Goal: Information Seeking & Learning: Learn about a topic

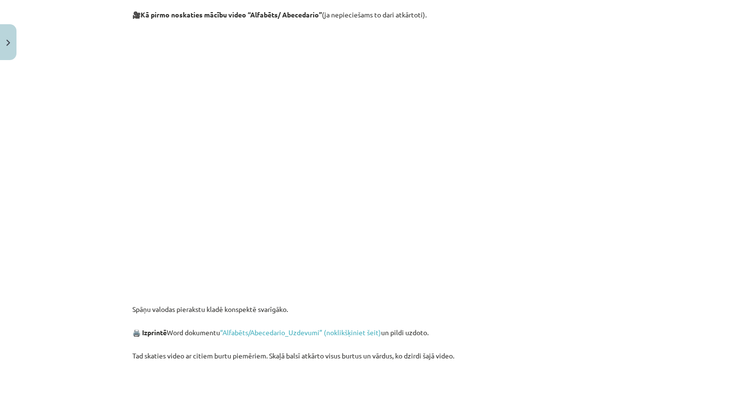
scroll to position [376, 0]
click at [255, 333] on link "“Alfabēts/Abecedario_Uzdevumi” (noklikšķiniet šeit)" at bounding box center [300, 332] width 161 height 9
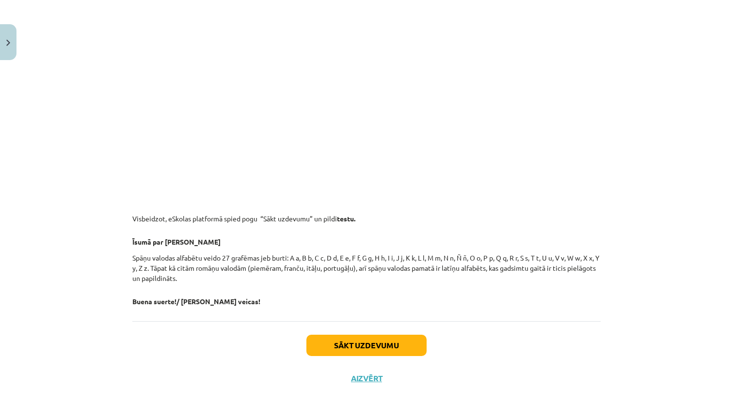
scroll to position [1077, 0]
click at [489, 335] on div "Sākt uzdevumu Aizvērt" at bounding box center [366, 355] width 468 height 68
click at [421, 349] on button "Sākt uzdevumu" at bounding box center [366, 345] width 120 height 21
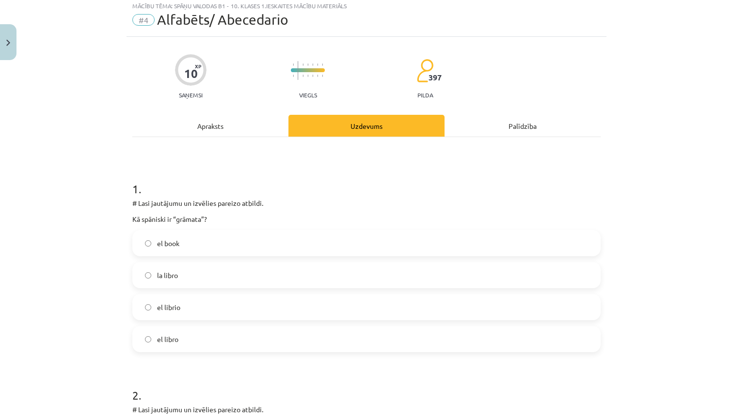
scroll to position [24, 0]
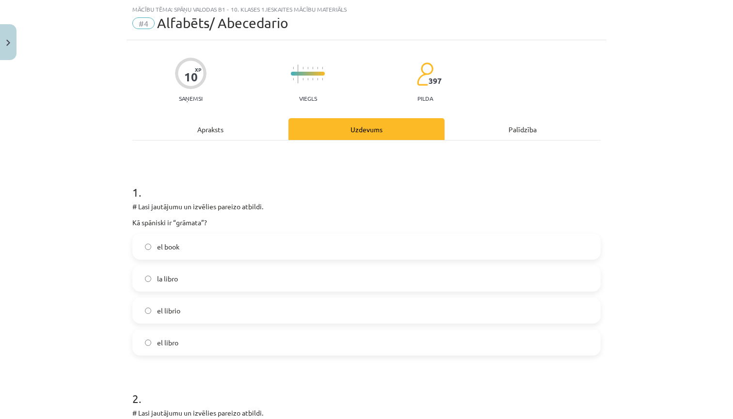
click at [351, 280] on label "la libro" at bounding box center [366, 279] width 466 height 24
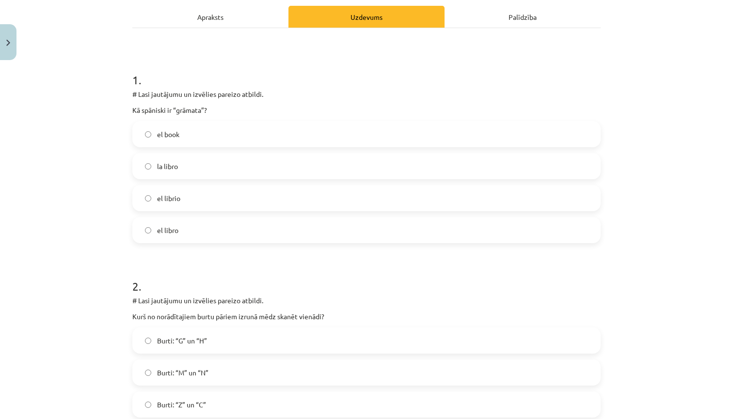
scroll to position [145, 0]
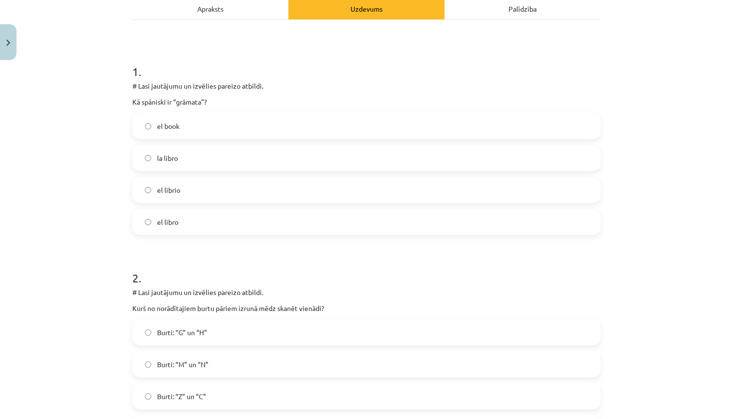
click at [325, 226] on label "el libro" at bounding box center [366, 222] width 466 height 24
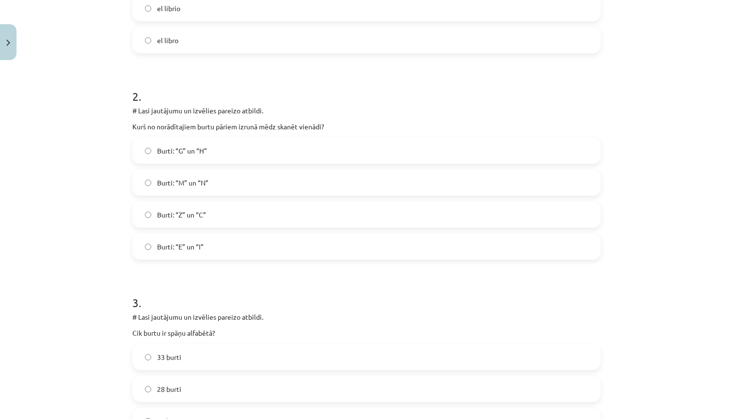
scroll to position [332, 0]
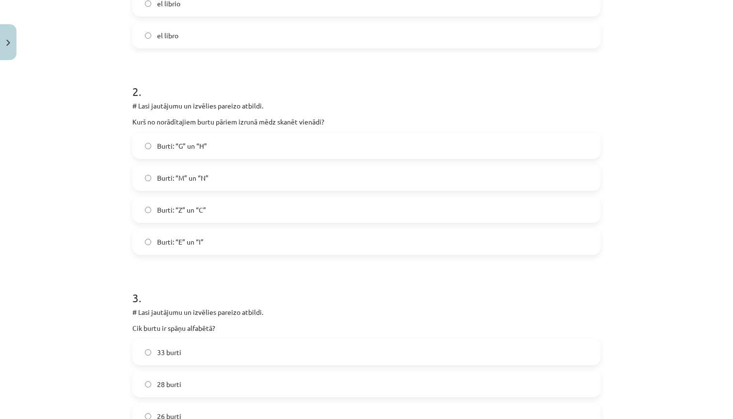
click at [309, 139] on label "Burti: “G” un “H”" at bounding box center [366, 146] width 466 height 24
click at [240, 208] on label "Burti: “Z” un “C”" at bounding box center [366, 210] width 466 height 24
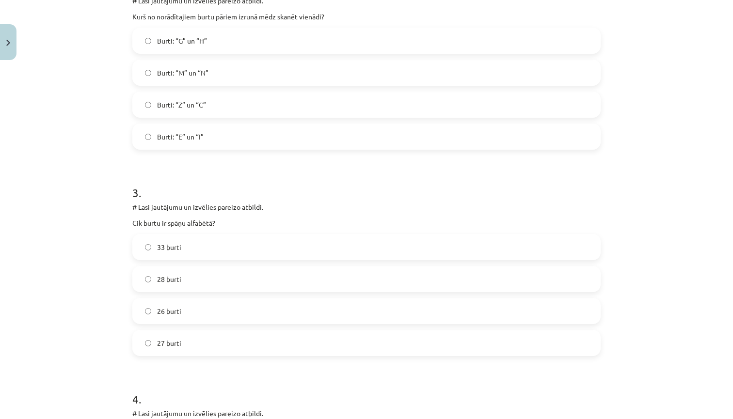
scroll to position [453, 0]
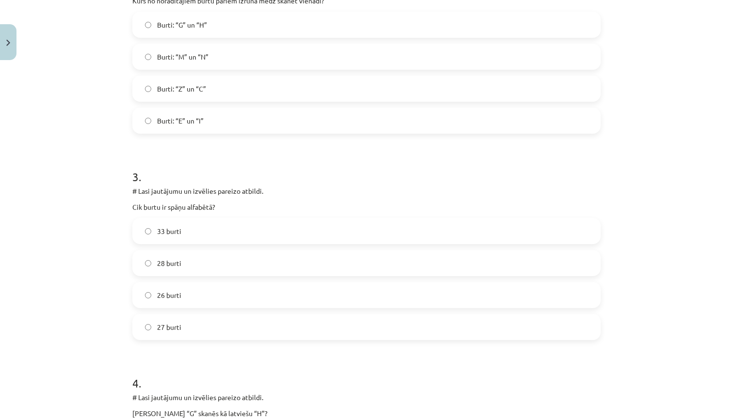
click at [192, 333] on label "27 burti" at bounding box center [366, 327] width 466 height 24
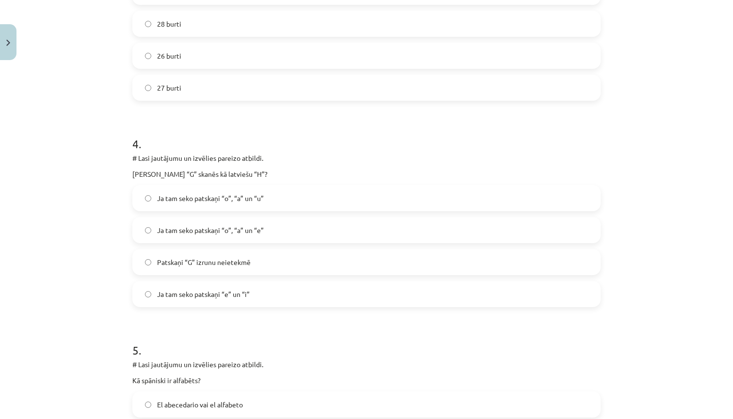
scroll to position [710, 0]
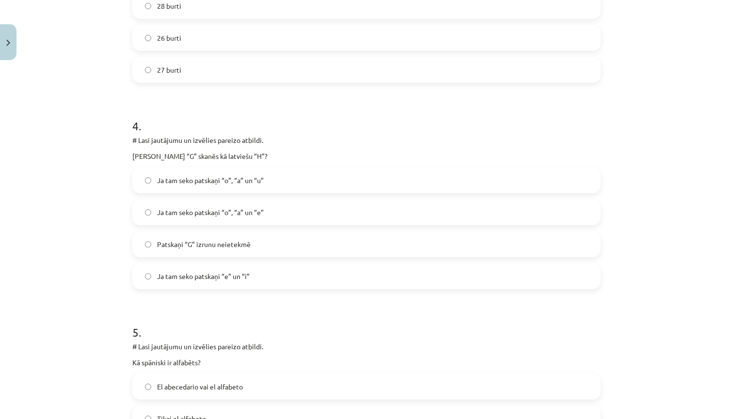
click at [251, 281] on label "Ja tam seko patskaņi “e” un “i”" at bounding box center [366, 276] width 466 height 24
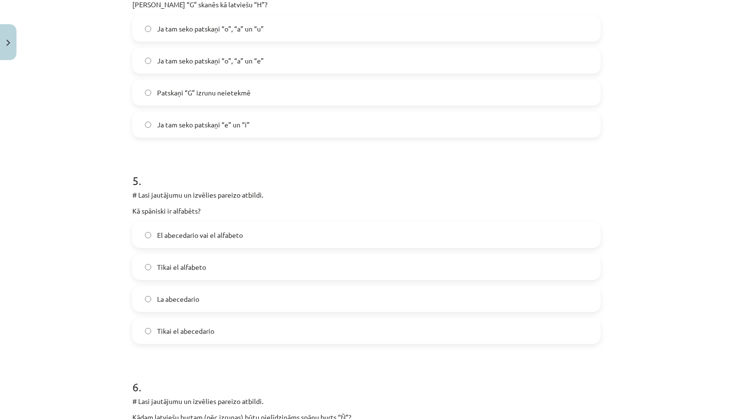
scroll to position [868, 0]
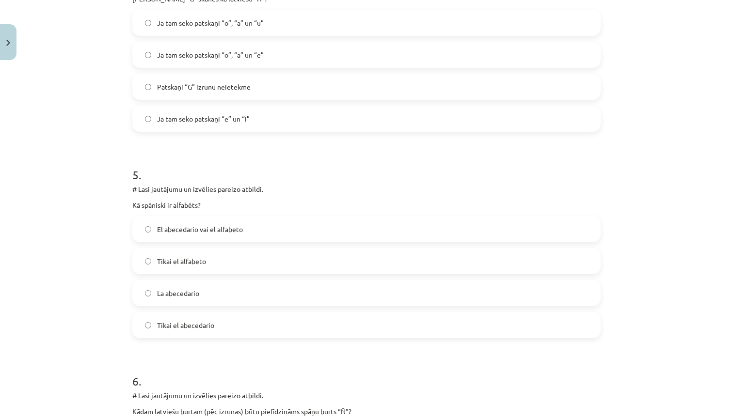
click at [268, 225] on label "El abecedario vai el alfabeto" at bounding box center [366, 229] width 466 height 24
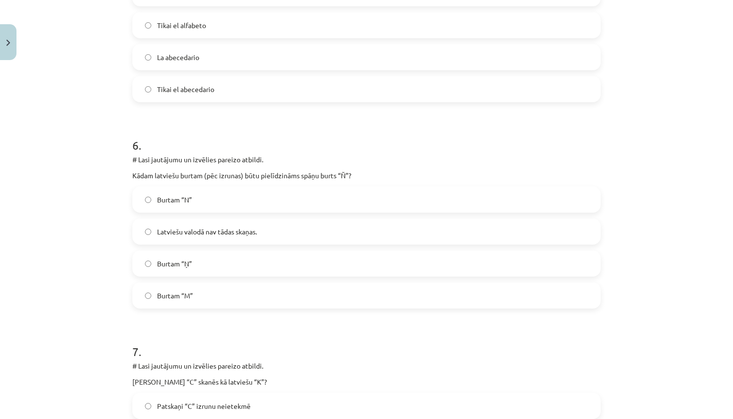
scroll to position [1108, 0]
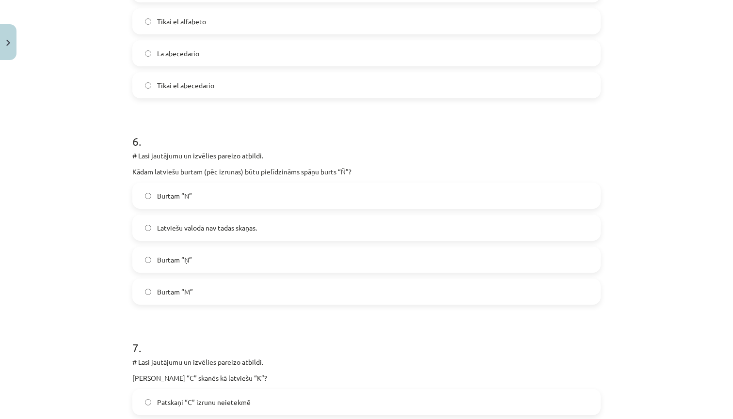
click at [262, 261] on label "Burtam “Ņ”" at bounding box center [366, 260] width 466 height 24
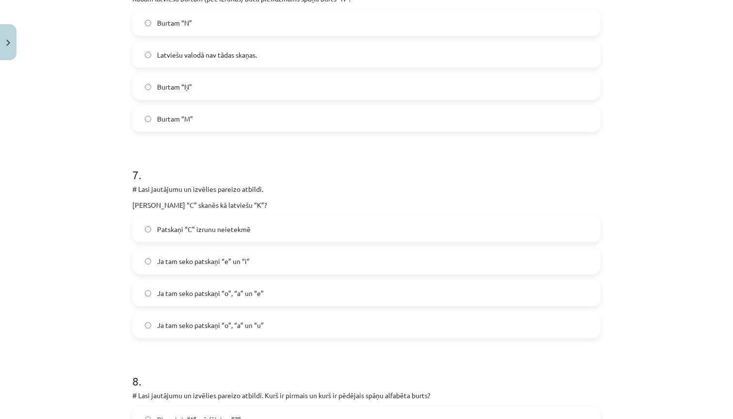
scroll to position [1295, 0]
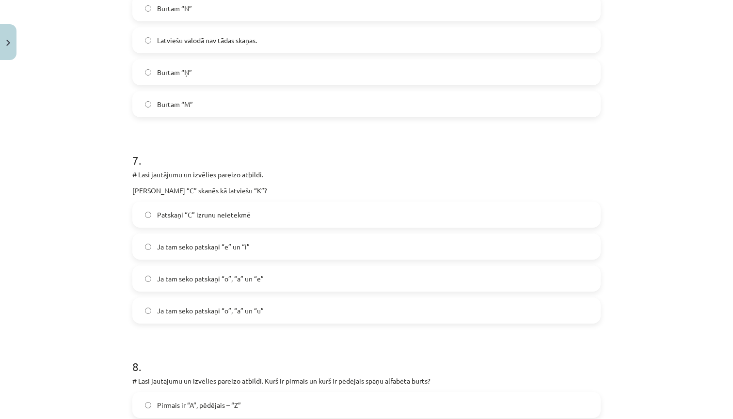
click at [278, 280] on label "Ja tam seko patskaņi “o”, “a” un “e”" at bounding box center [366, 279] width 466 height 24
click at [263, 308] on span "Ja tam seko patskaņi “o”, “a” un “u”" at bounding box center [210, 311] width 107 height 10
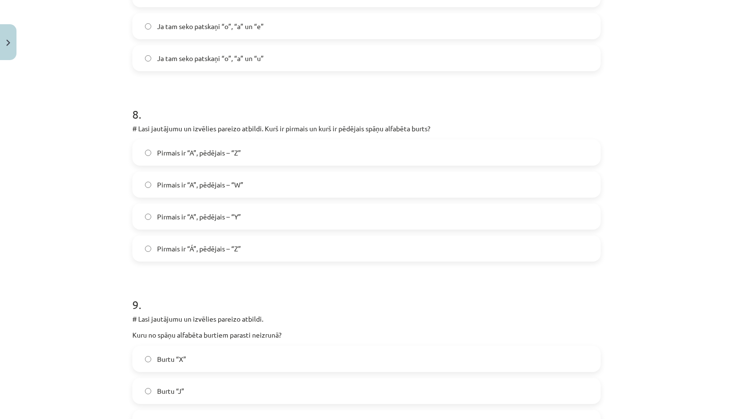
scroll to position [1556, 0]
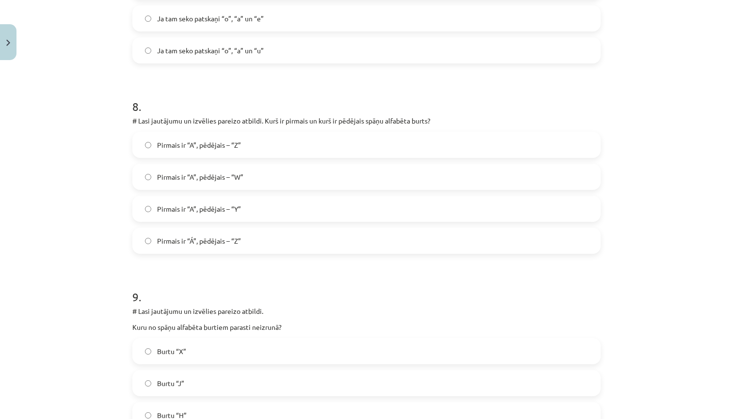
click at [419, 145] on label "Pirmais ir “A”, pēdējais – “Z”" at bounding box center [366, 145] width 466 height 24
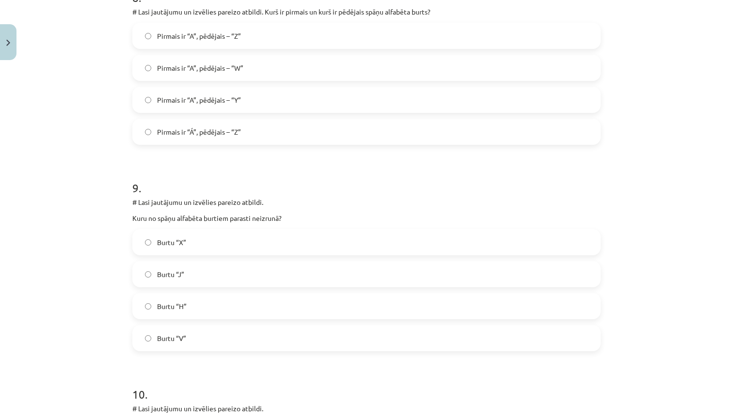
scroll to position [1703, 0]
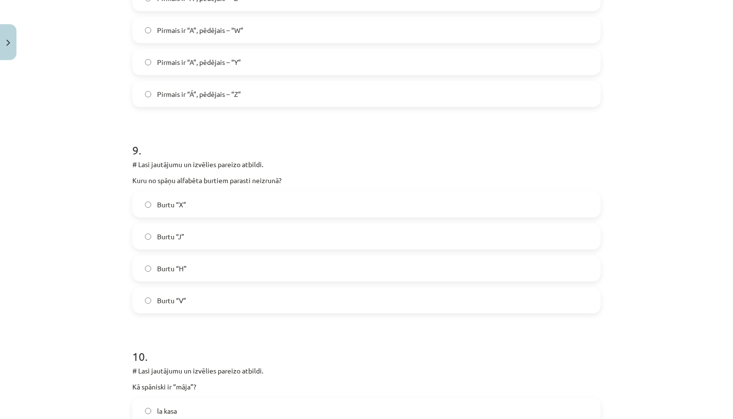
click at [248, 268] on label "Burtu “H”" at bounding box center [366, 268] width 466 height 24
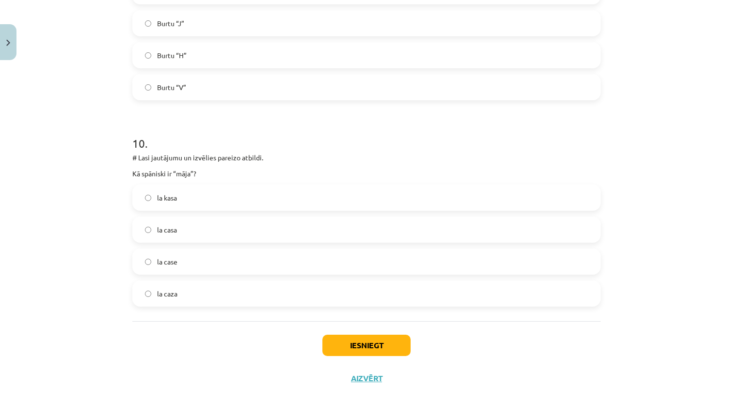
scroll to position [1917, 0]
click at [234, 227] on label "la casa" at bounding box center [366, 230] width 466 height 24
click at [354, 346] on button "Iesniegt" at bounding box center [366, 345] width 88 height 21
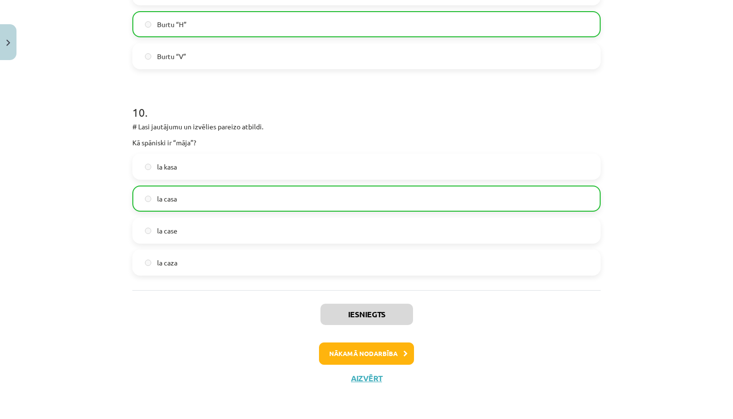
click at [379, 355] on button "Nākamā nodarbība" at bounding box center [366, 354] width 95 height 22
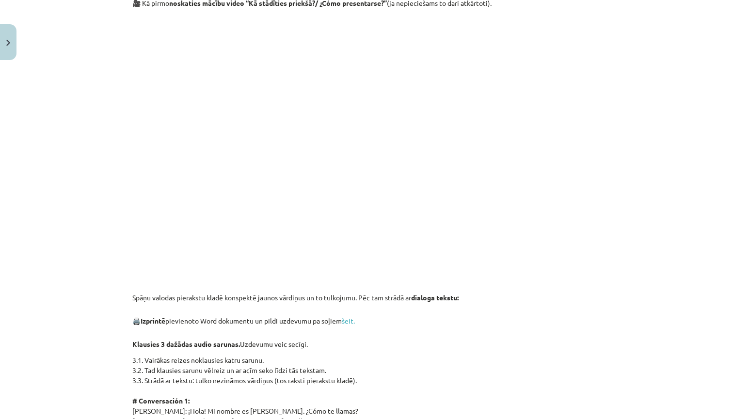
scroll to position [447, 0]
click at [355, 320] on link "šeit." at bounding box center [348, 320] width 13 height 9
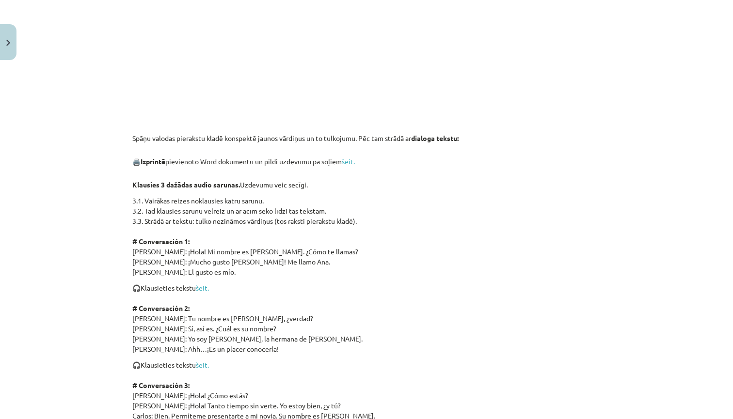
scroll to position [631, 0]
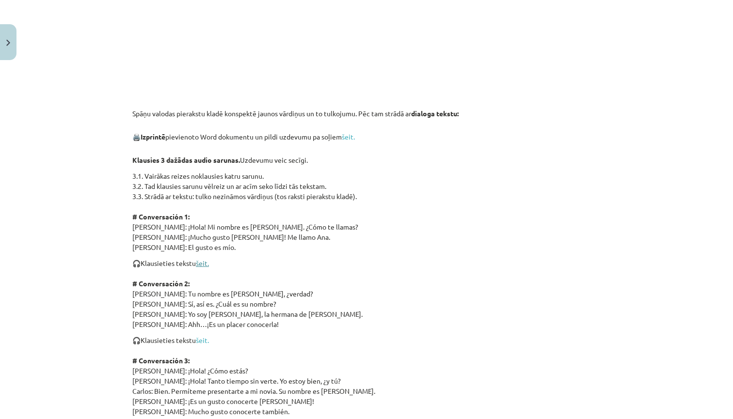
click at [205, 267] on link "šeit." at bounding box center [202, 263] width 13 height 9
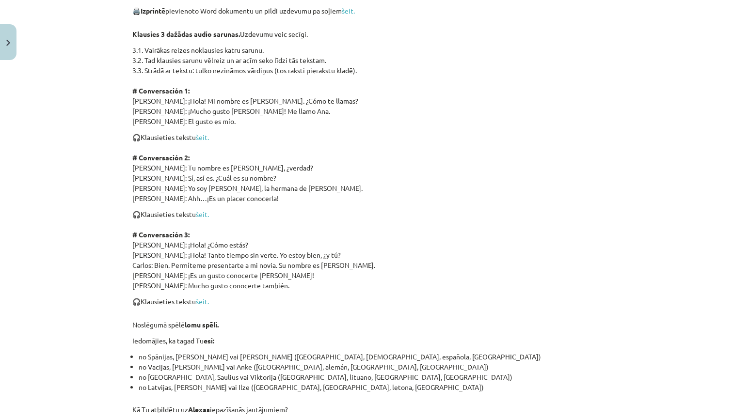
scroll to position [759, 0]
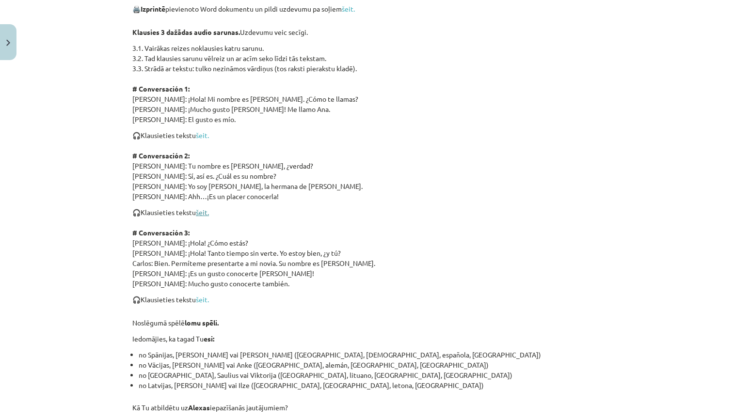
click at [205, 212] on link "šeit." at bounding box center [202, 212] width 13 height 9
click at [204, 301] on link "šeit." at bounding box center [202, 299] width 13 height 9
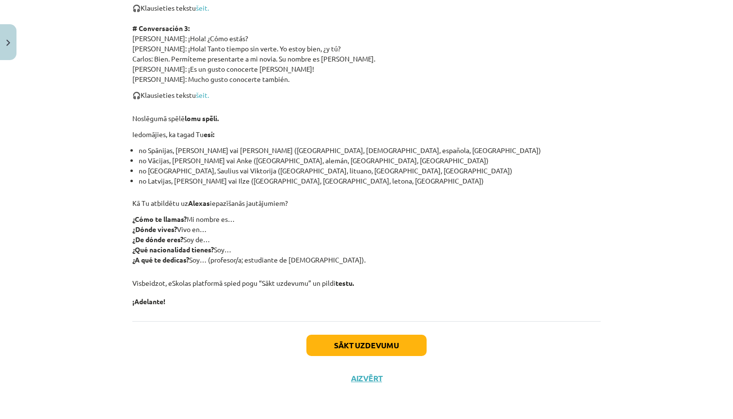
scroll to position [966, 0]
click at [319, 345] on button "Sākt uzdevumu" at bounding box center [366, 345] width 120 height 21
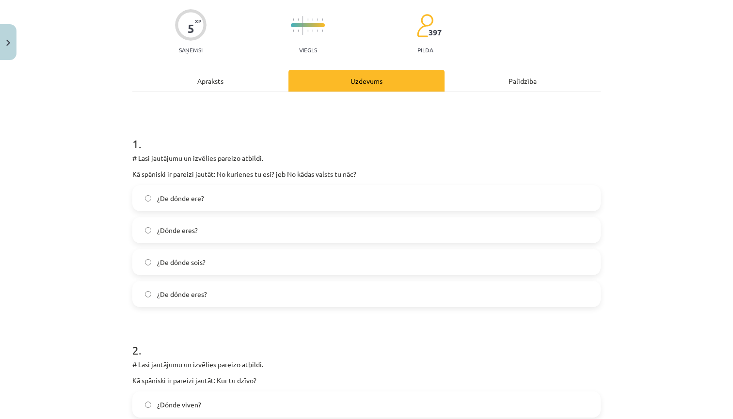
scroll to position [78, 0]
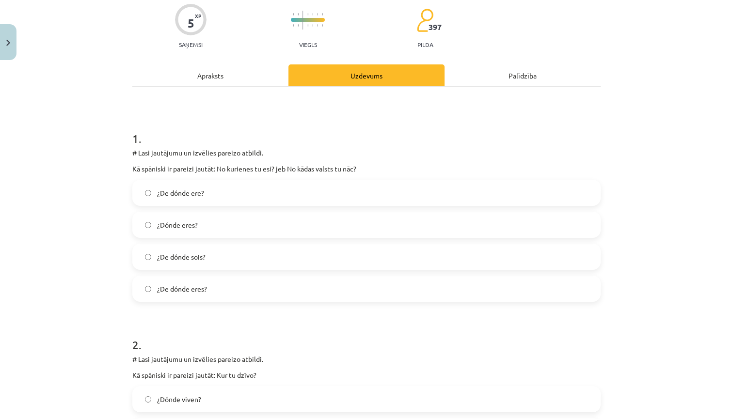
click at [324, 290] on label "¿De dónde eres?" at bounding box center [366, 289] width 466 height 24
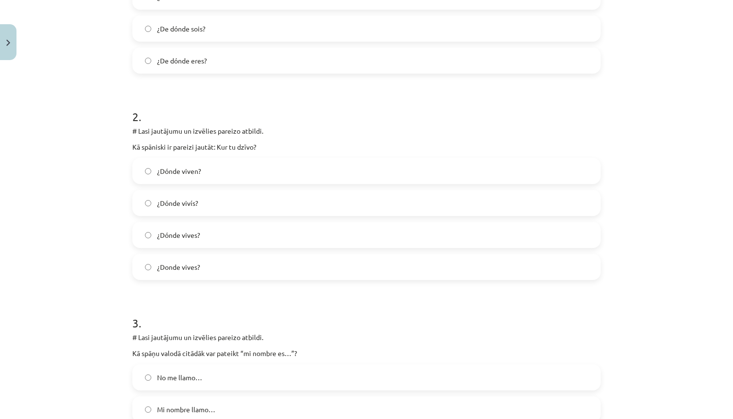
scroll to position [308, 0]
click at [301, 232] on label "¿Dónde vives?" at bounding box center [366, 234] width 466 height 24
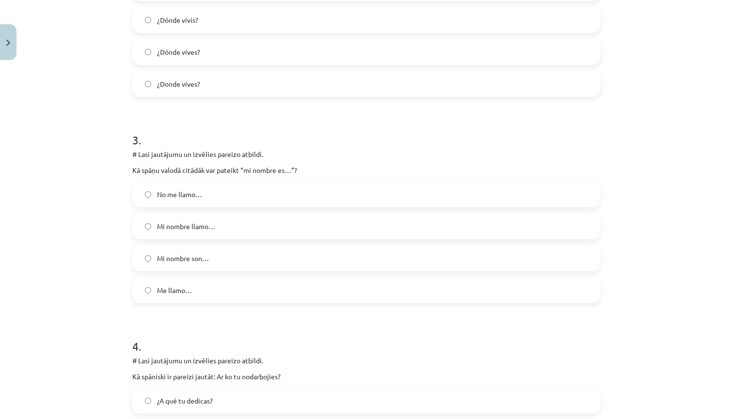
scroll to position [500, 0]
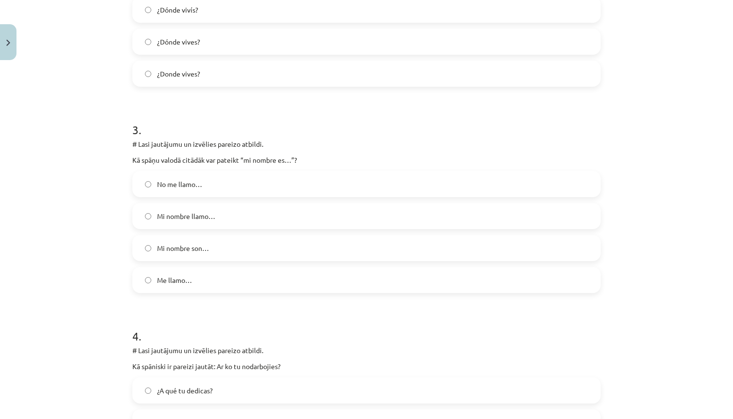
click at [244, 271] on label "Me llamo…" at bounding box center [366, 280] width 466 height 24
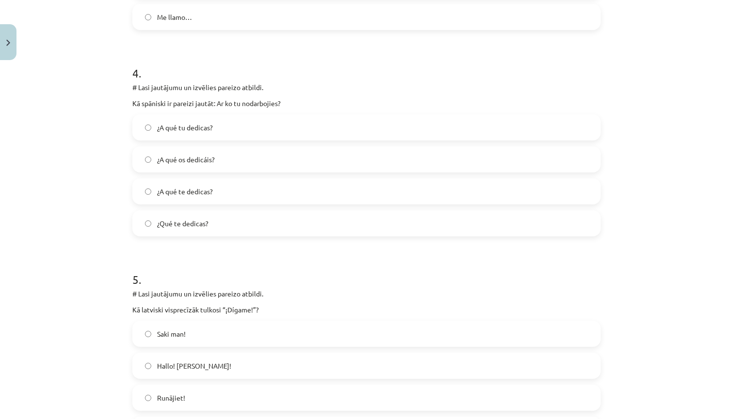
scroll to position [767, 0]
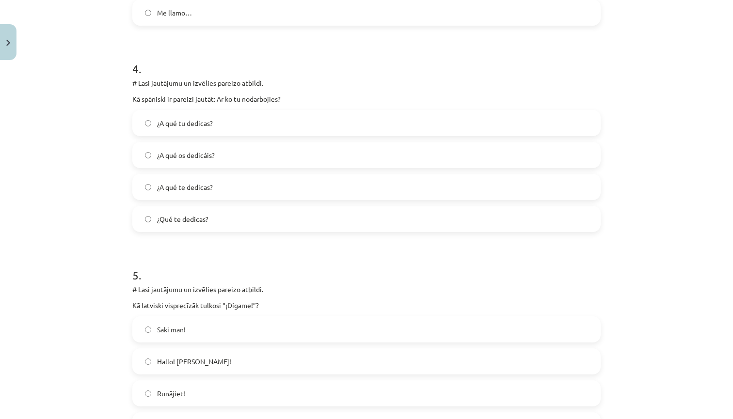
click at [274, 185] on label "¿A qué te dedicas?" at bounding box center [366, 187] width 466 height 24
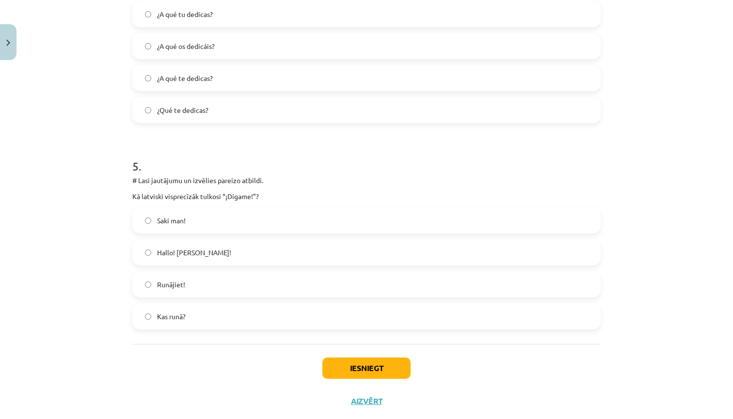
scroll to position [884, 0]
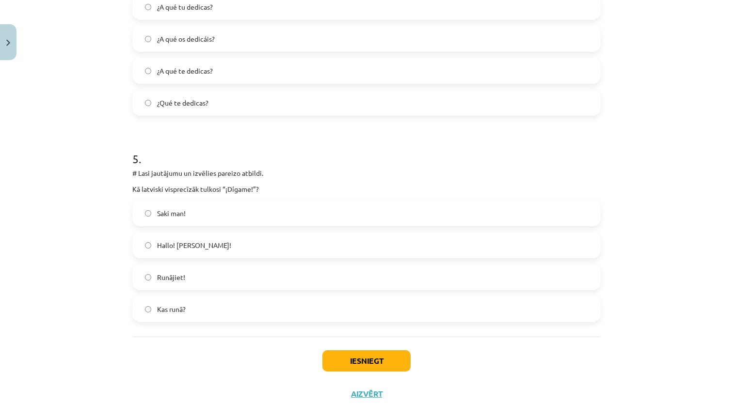
click at [254, 250] on label "Hallo! [PERSON_NAME]!" at bounding box center [366, 245] width 466 height 24
click at [335, 360] on button "Iesniegt" at bounding box center [366, 361] width 88 height 21
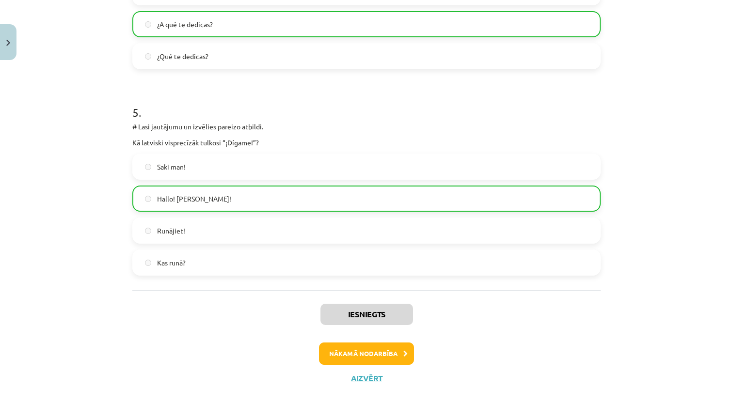
scroll to position [931, 0]
click at [381, 354] on button "Nākamā nodarbība" at bounding box center [366, 354] width 95 height 22
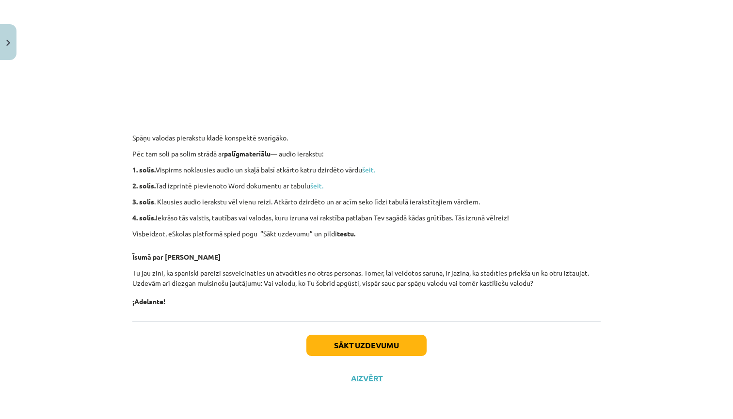
scroll to position [342, 0]
click at [363, 380] on button "Aizvērt" at bounding box center [366, 379] width 37 height 10
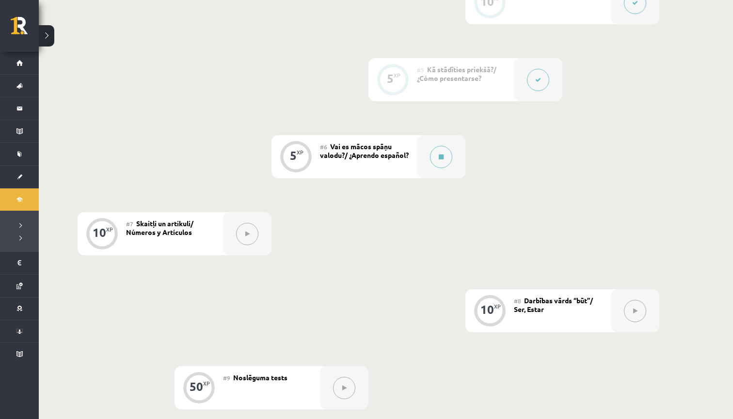
scroll to position [540, 0]
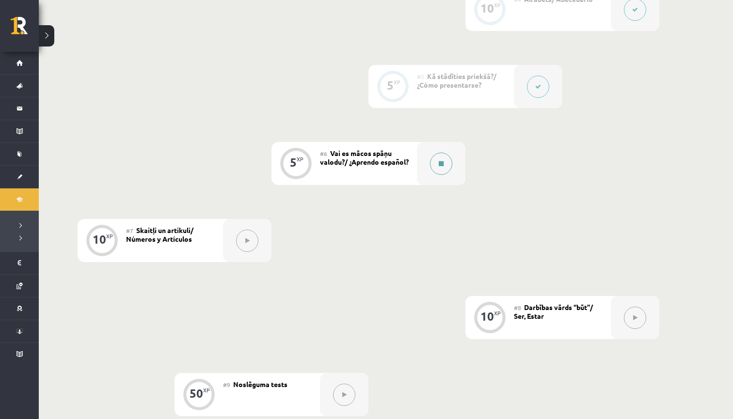
click at [442, 171] on button at bounding box center [441, 164] width 22 height 22
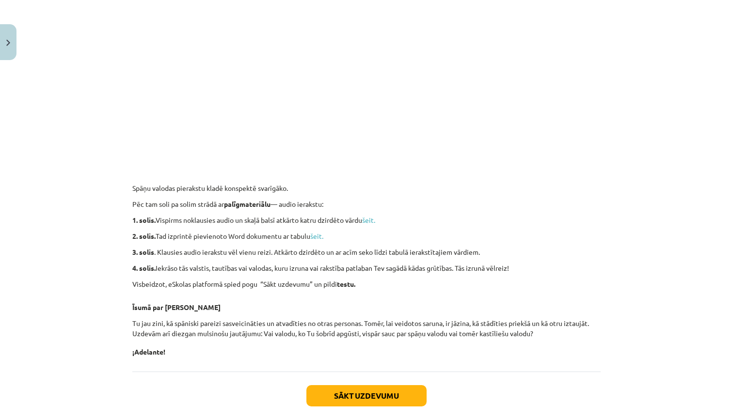
scroll to position [290, 0]
click at [372, 223] on link "šeit." at bounding box center [368, 219] width 13 height 9
click at [337, 402] on button "Sākt uzdevumu" at bounding box center [366, 395] width 120 height 21
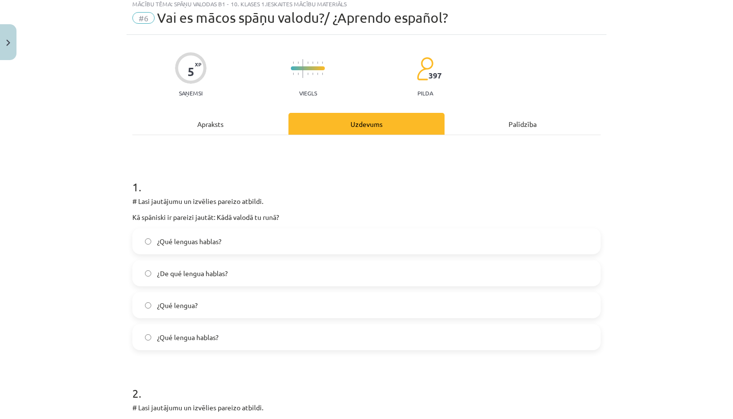
scroll to position [24, 0]
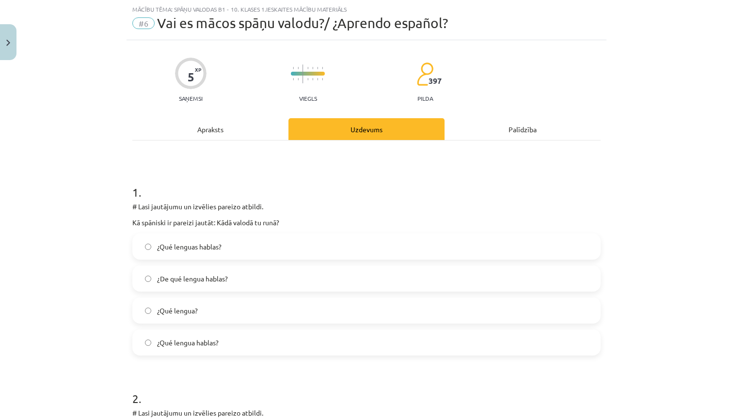
click at [256, 280] on label "¿De qué lengua hablas?" at bounding box center [366, 279] width 466 height 24
click at [171, 348] on label "¿Qué lengua hablas?" at bounding box center [366, 343] width 466 height 24
click at [311, 274] on label "¿De qué lengua hablas?" at bounding box center [366, 279] width 466 height 24
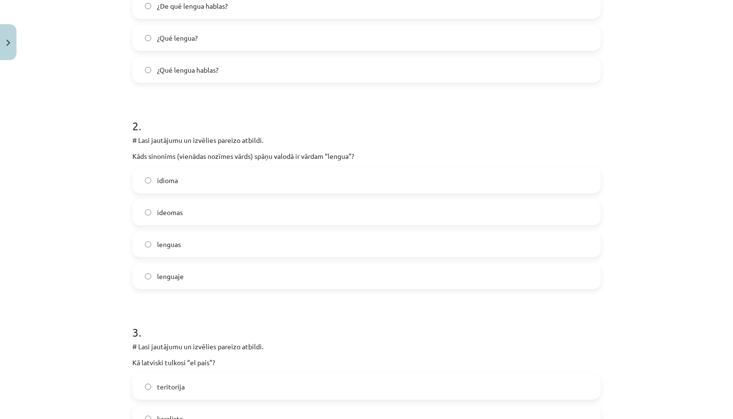
scroll to position [303, 0]
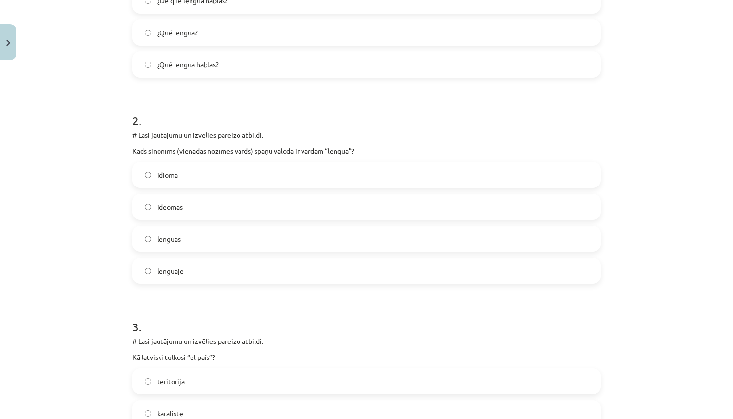
click at [220, 209] on label "ideomas" at bounding box center [366, 207] width 466 height 24
click at [251, 173] on label "idioma" at bounding box center [366, 175] width 466 height 24
click at [234, 213] on label "ideomas" at bounding box center [366, 207] width 466 height 24
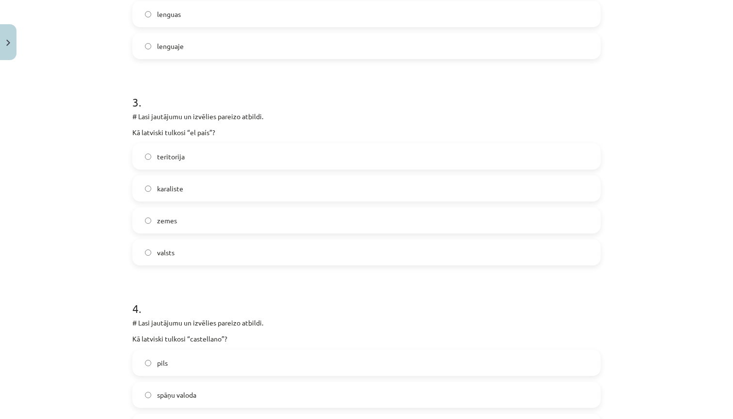
scroll to position [542, 0]
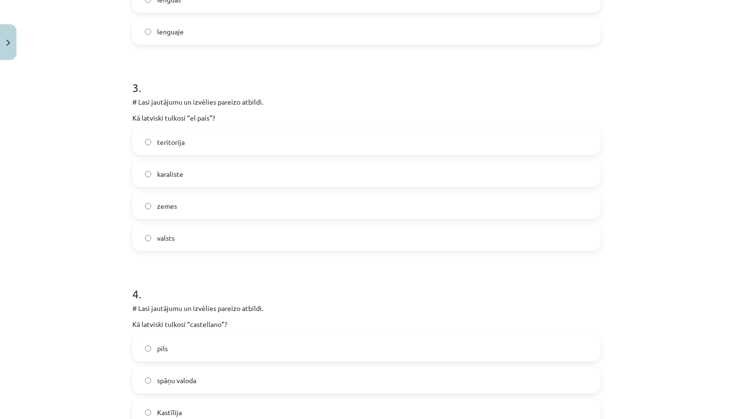
click at [211, 173] on label "karaliste" at bounding box center [366, 174] width 466 height 24
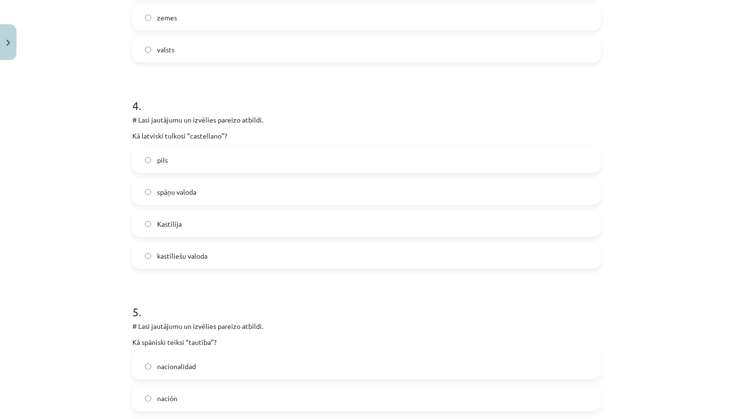
scroll to position [772, 0]
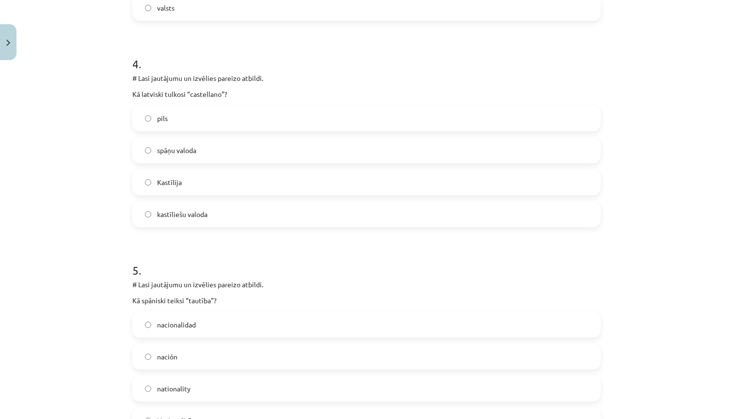
click at [194, 187] on label "Kastīlija" at bounding box center [366, 182] width 466 height 24
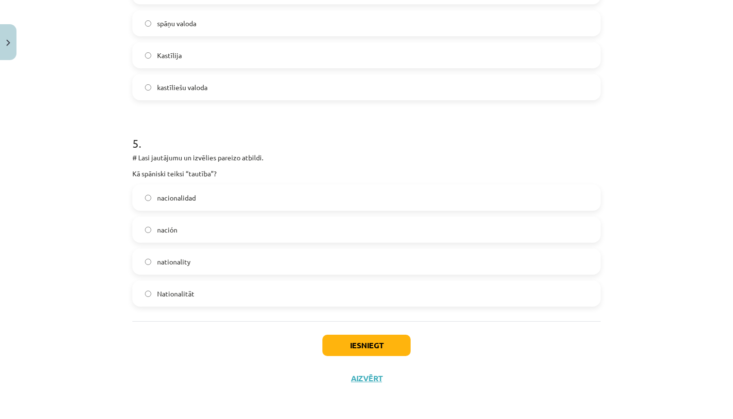
scroll to position [901, 0]
click at [219, 200] on label "nacionalidad" at bounding box center [366, 198] width 466 height 24
click at [355, 349] on button "Iesniegt" at bounding box center [366, 345] width 88 height 21
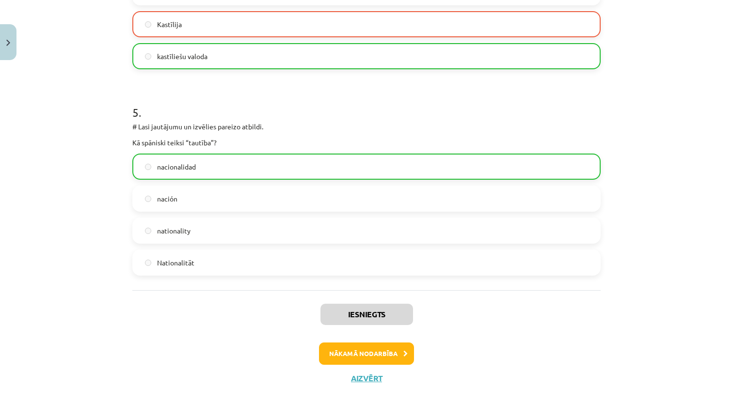
scroll to position [931, 0]
click at [360, 352] on button "Nākamā nodarbība" at bounding box center [366, 354] width 95 height 22
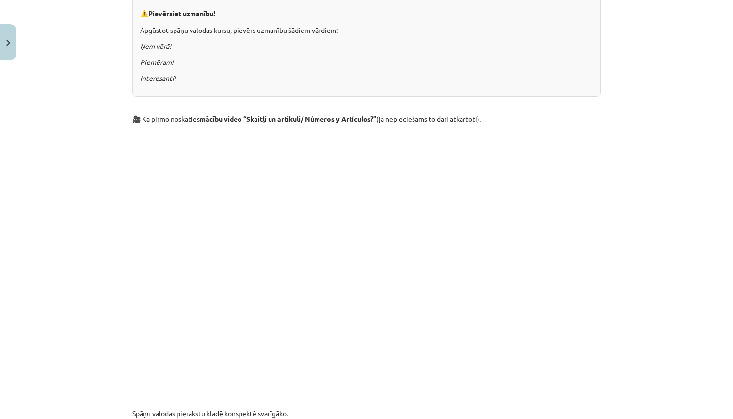
scroll to position [332, 0]
